Goal: Understand process/instructions: Learn about a topic

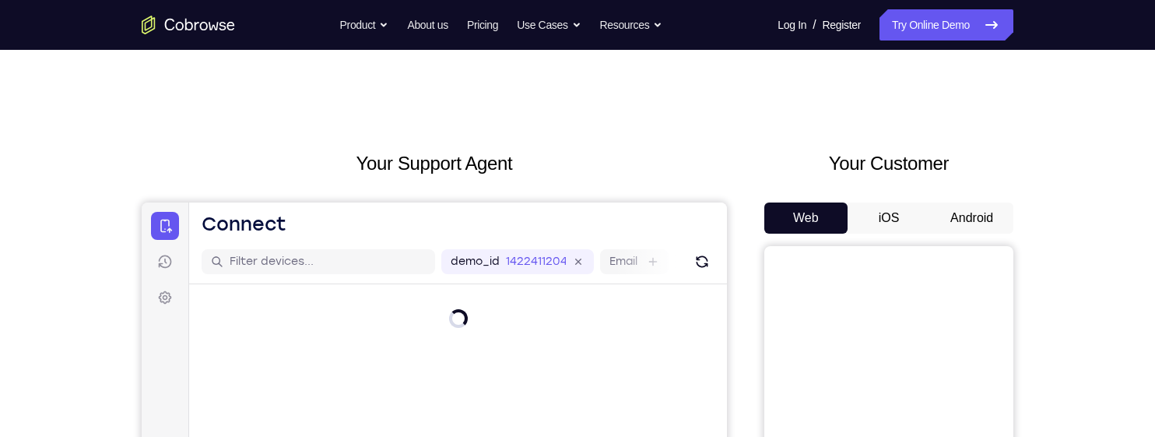
click at [960, 221] on button "Android" at bounding box center [971, 217] width 83 height 31
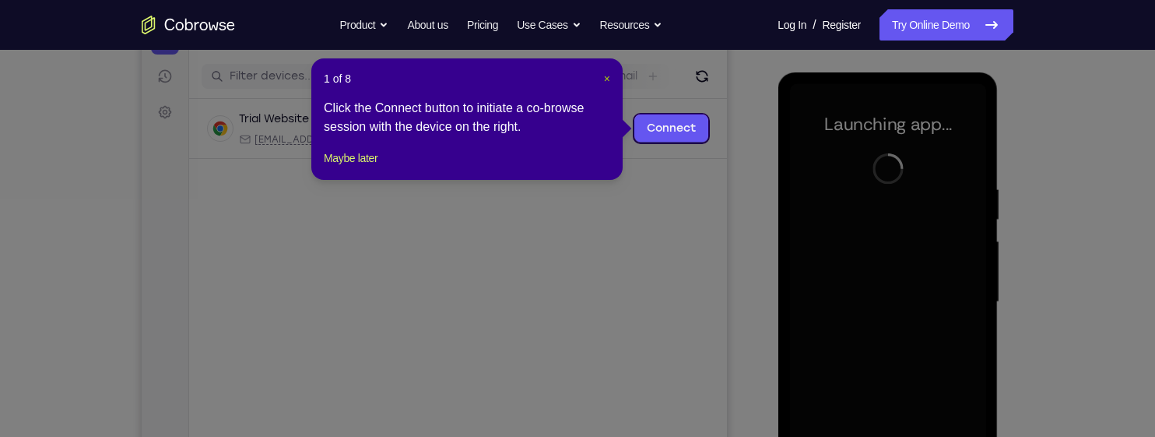
click at [606, 74] on span "×" at bounding box center [607, 78] width 6 height 12
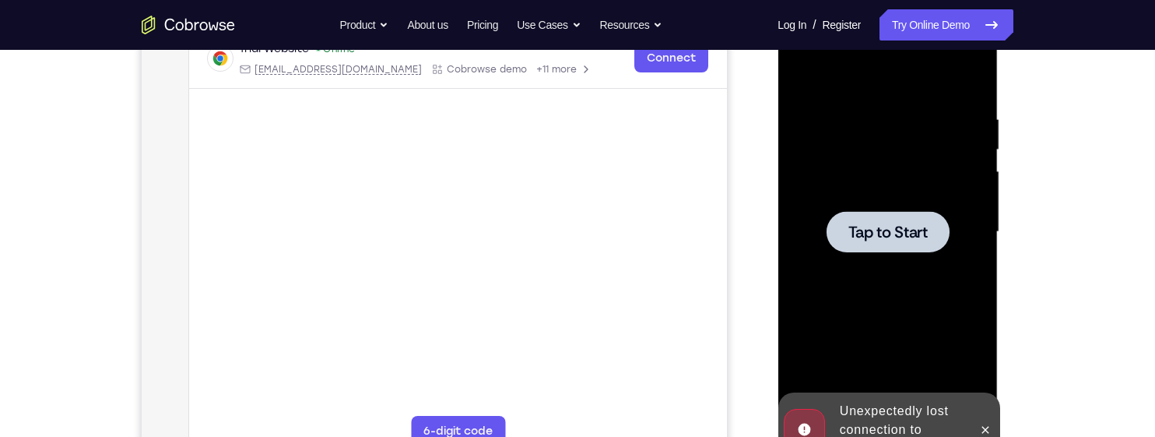
scroll to position [204, 0]
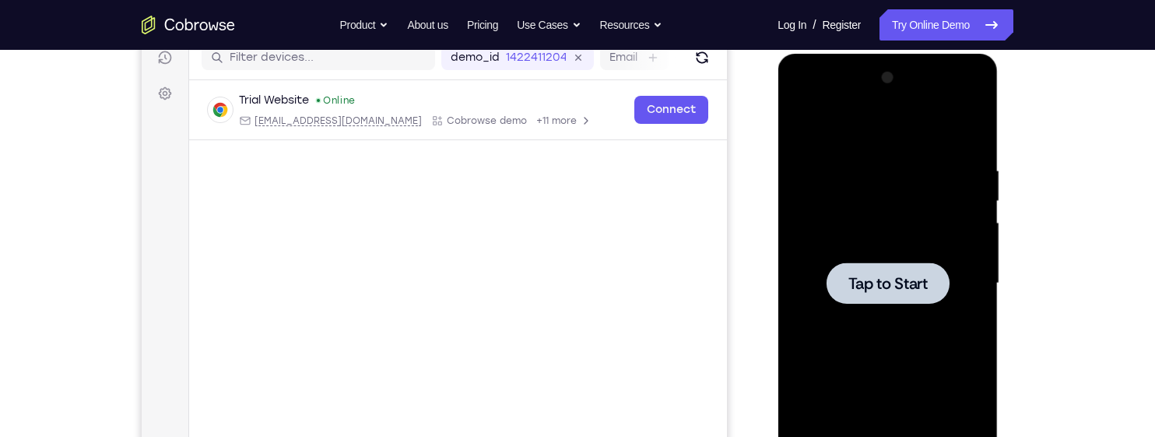
click at [904, 280] on span "Tap to Start" at bounding box center [887, 284] width 79 height 16
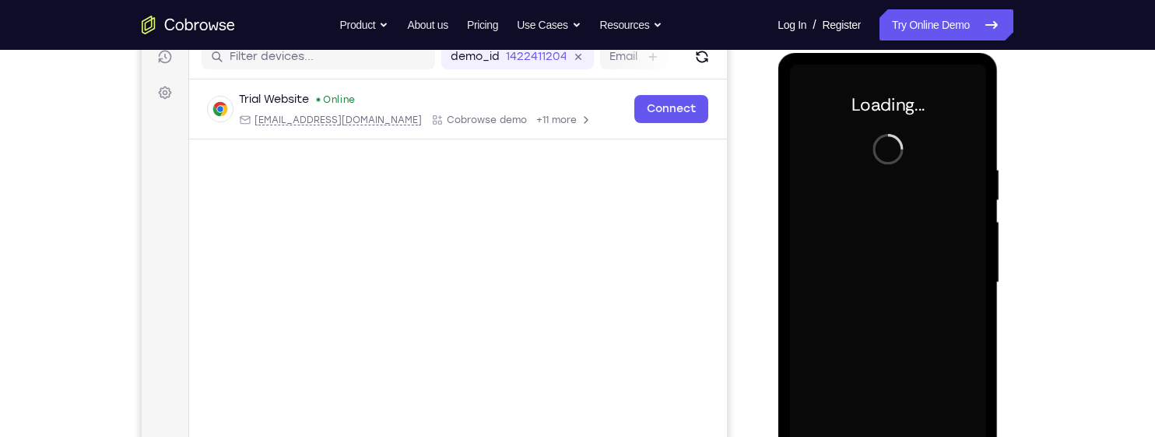
scroll to position [202, 0]
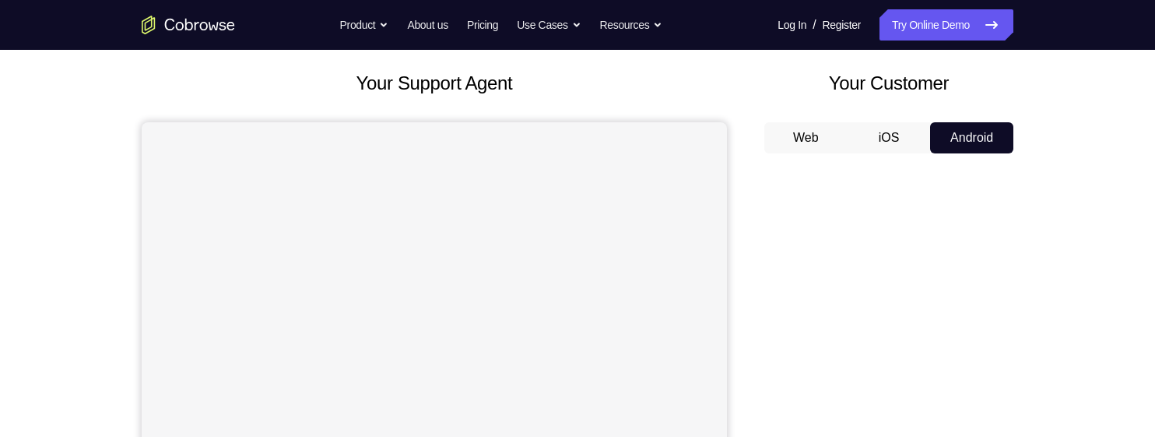
scroll to position [73, 0]
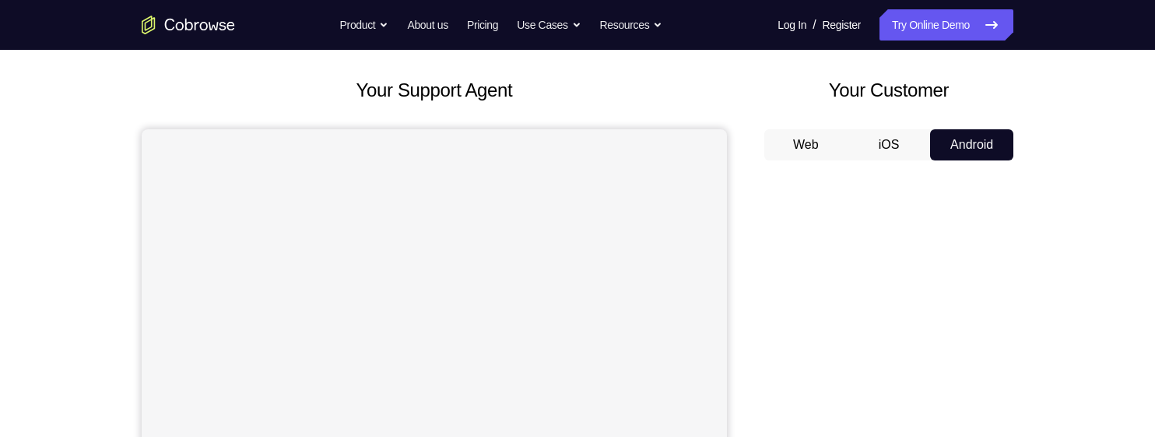
click at [1006, 137] on button "Android" at bounding box center [971, 144] width 83 height 31
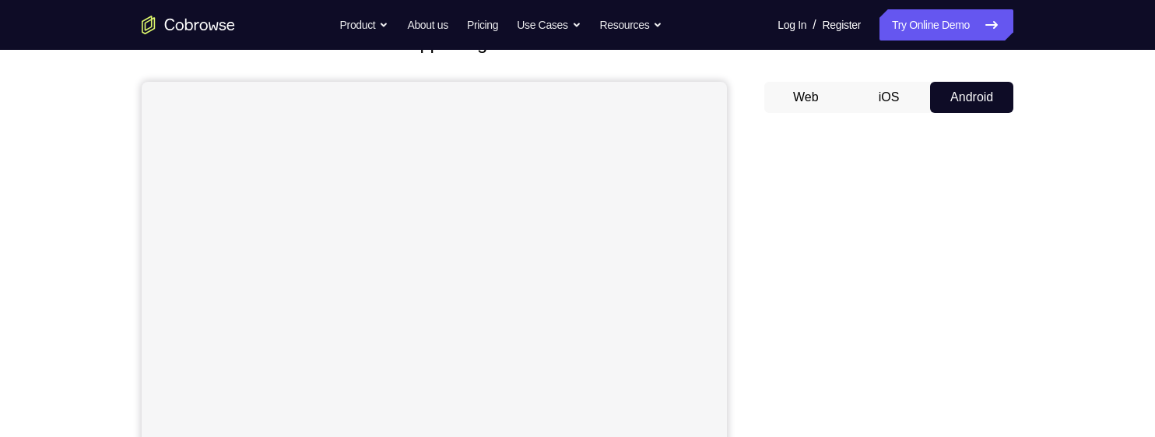
scroll to position [123, 0]
click at [915, 65] on div "Your Customer Web iOS Android" at bounding box center [888, 313] width 249 height 575
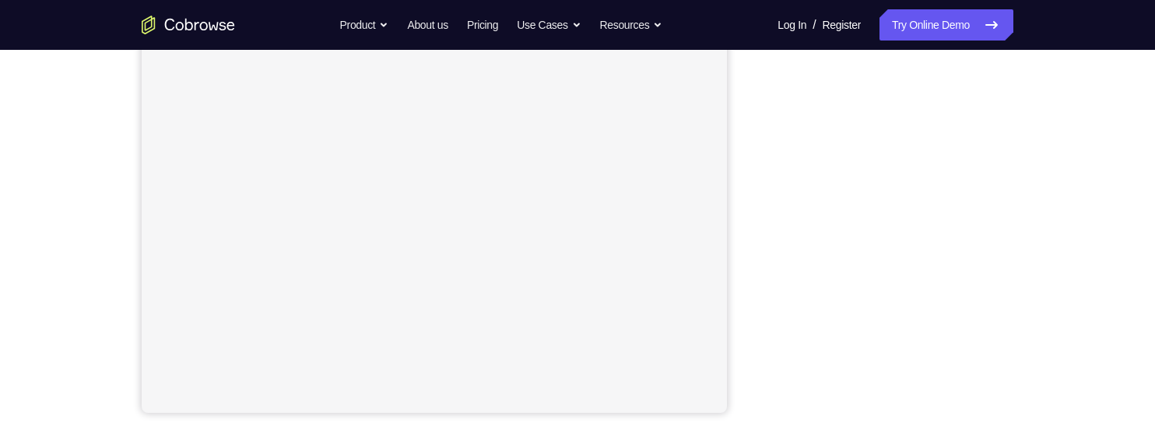
scroll to position [340, 0]
